Goal: Transaction & Acquisition: Purchase product/service

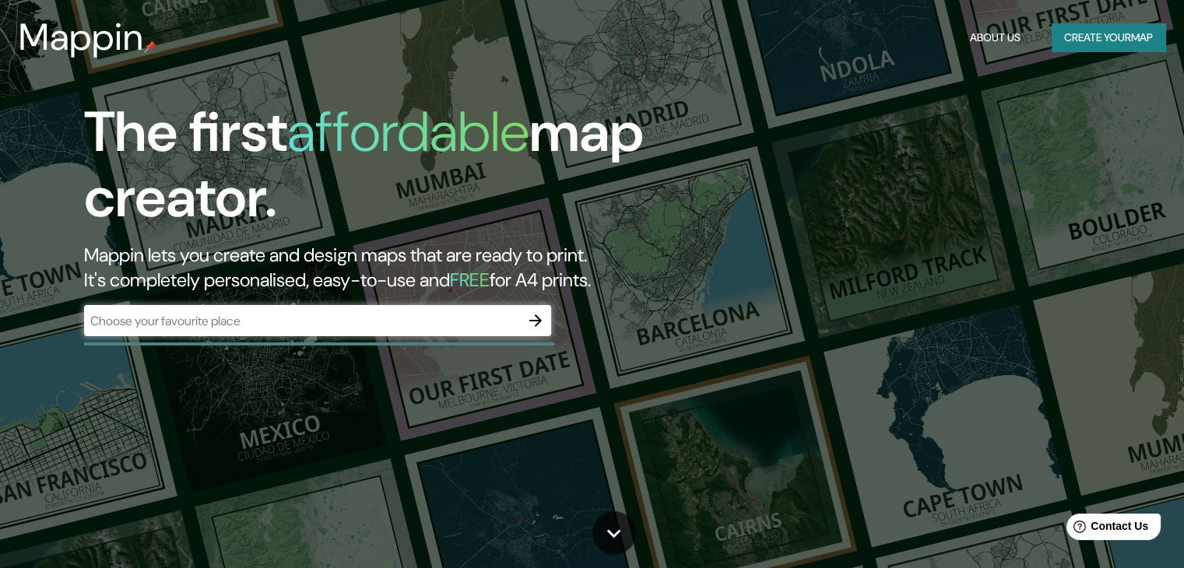
click at [470, 331] on div "​" at bounding box center [317, 320] width 467 height 31
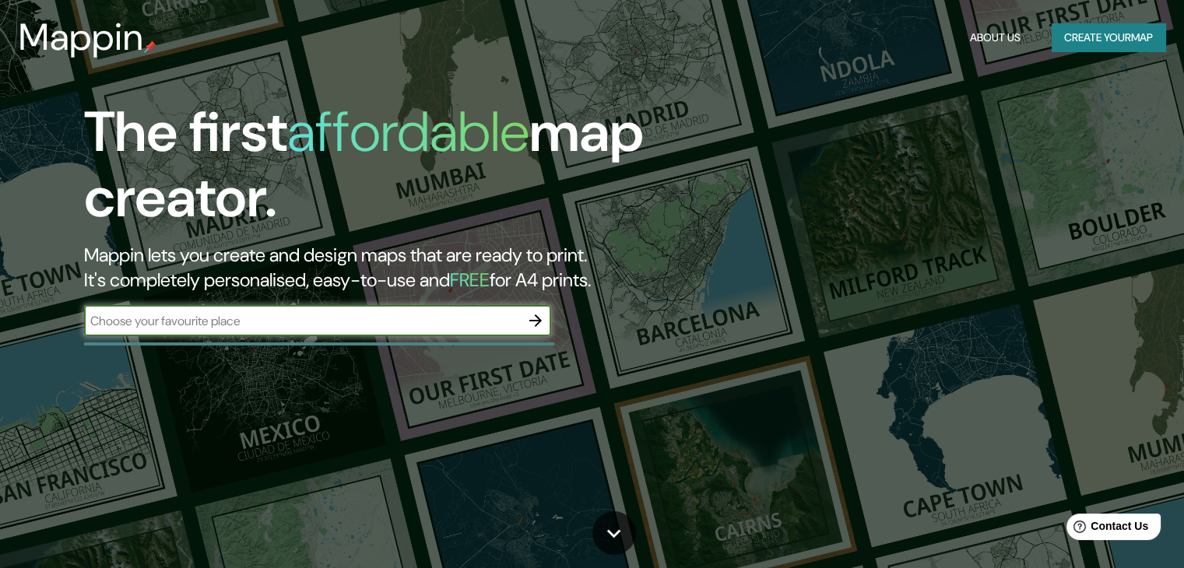
click at [427, 318] on input "text" at bounding box center [302, 321] width 436 height 18
type input "[GEOGRAPHIC_DATA]"
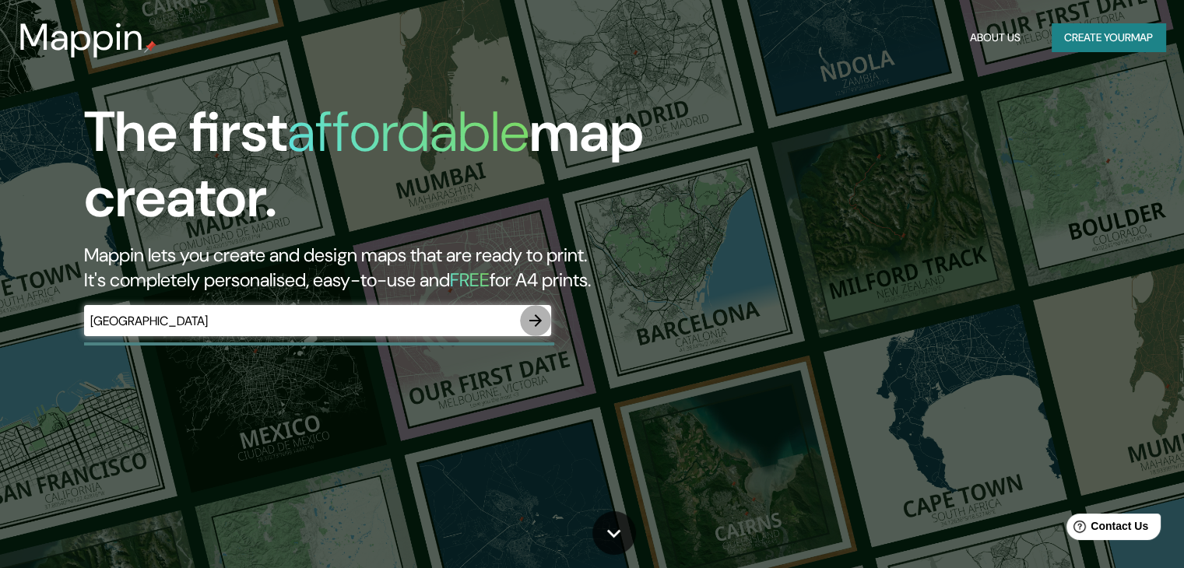
click at [542, 316] on icon "button" at bounding box center [535, 320] width 19 height 19
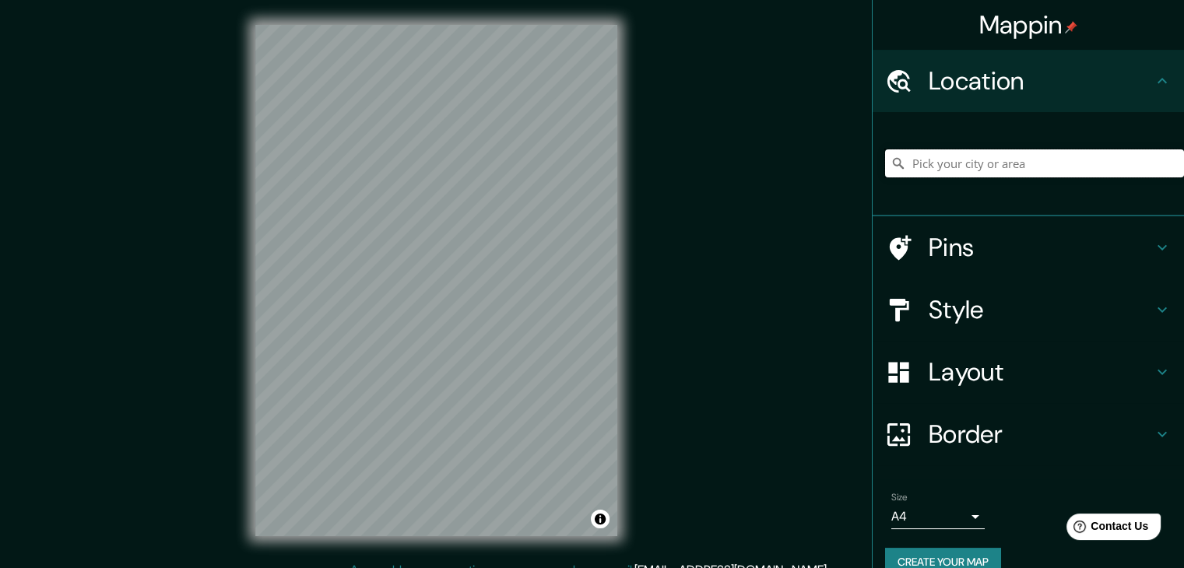
click at [1063, 163] on input "Pick your city or area" at bounding box center [1034, 163] width 299 height 28
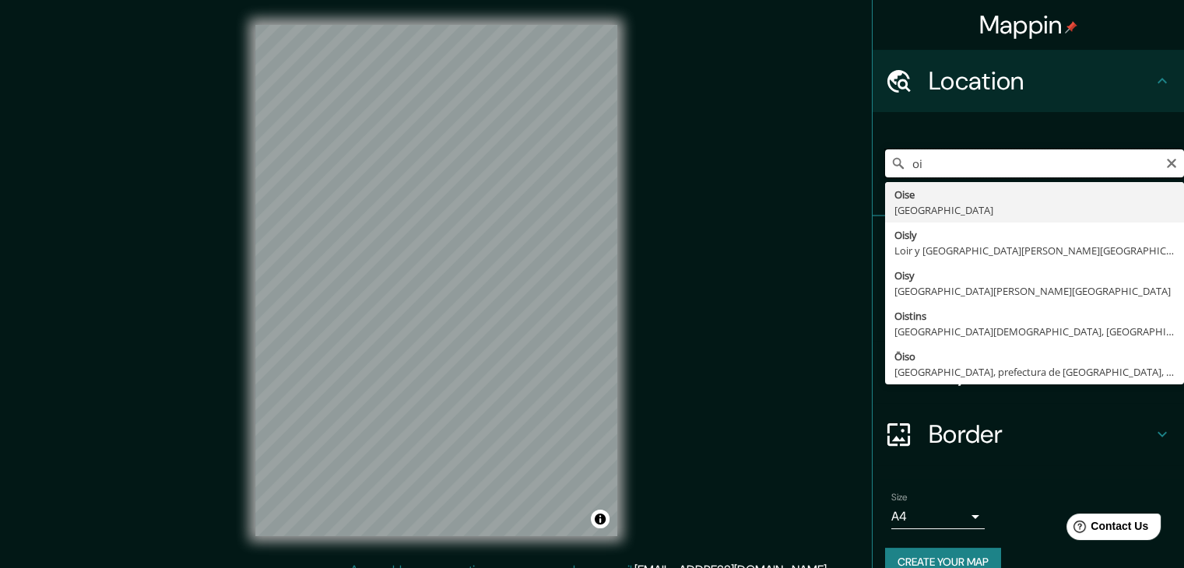
type input "o"
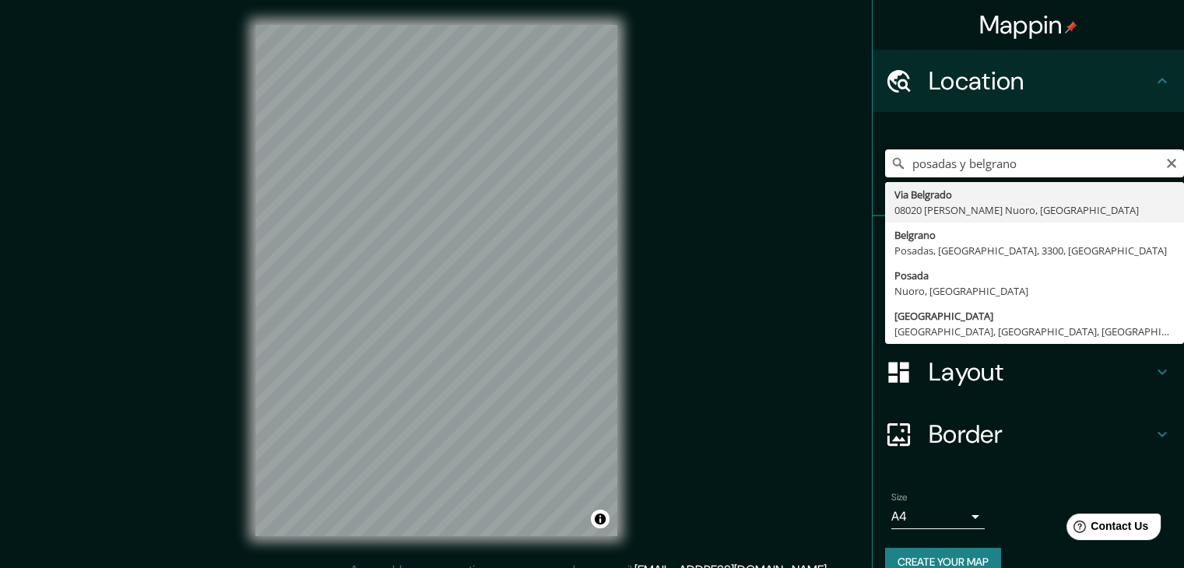
drag, startPoint x: 1040, startPoint y: 172, endPoint x: 978, endPoint y: 177, distance: 62.4
click at [978, 177] on input "posadas y belgrano" at bounding box center [1034, 163] width 299 height 28
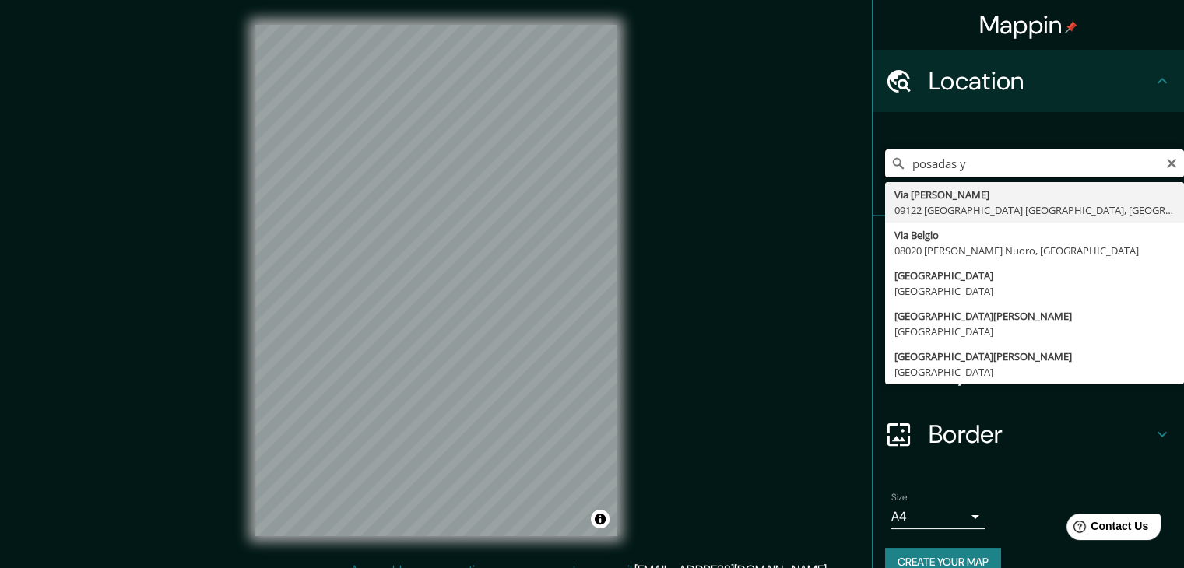
type input "posadas"
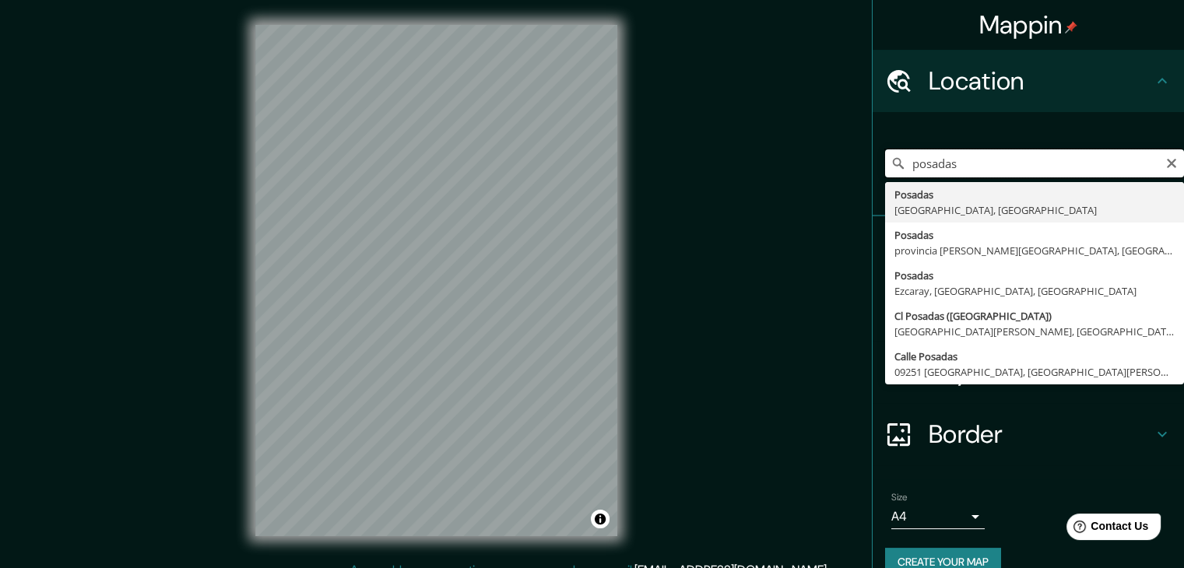
drag, startPoint x: 964, startPoint y: 163, endPoint x: 863, endPoint y: 171, distance: 101.5
click at [885, 173] on input "posadas" at bounding box center [1034, 163] width 299 height 28
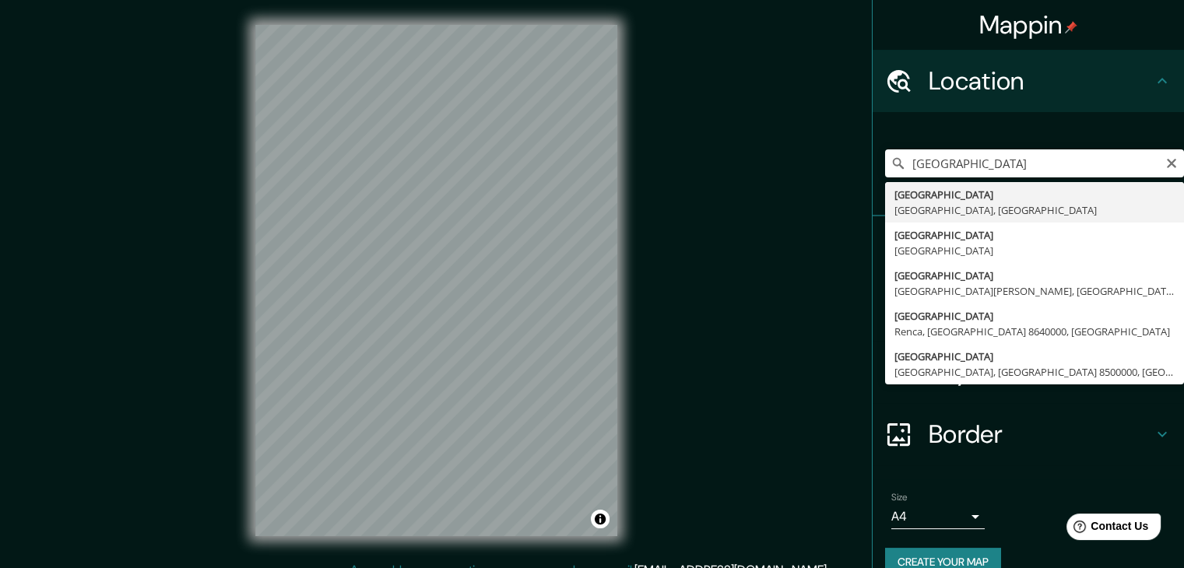
type input "[GEOGRAPHIC_DATA], [GEOGRAPHIC_DATA], [GEOGRAPHIC_DATA]"
